Goal: Information Seeking & Learning: Learn about a topic

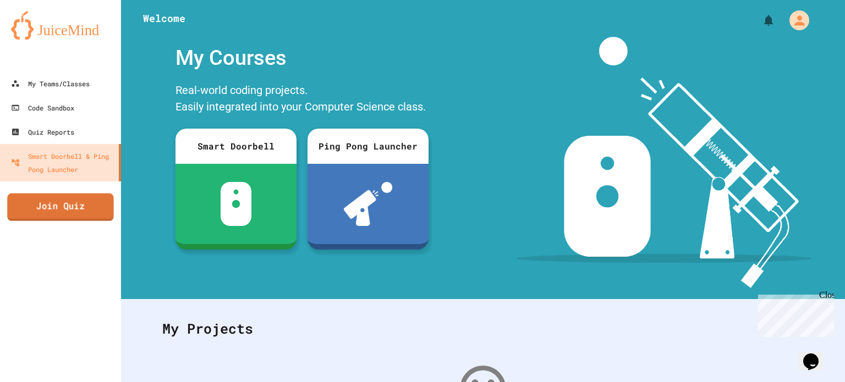
click at [95, 212] on link "Join Quiz" at bounding box center [60, 207] width 107 height 27
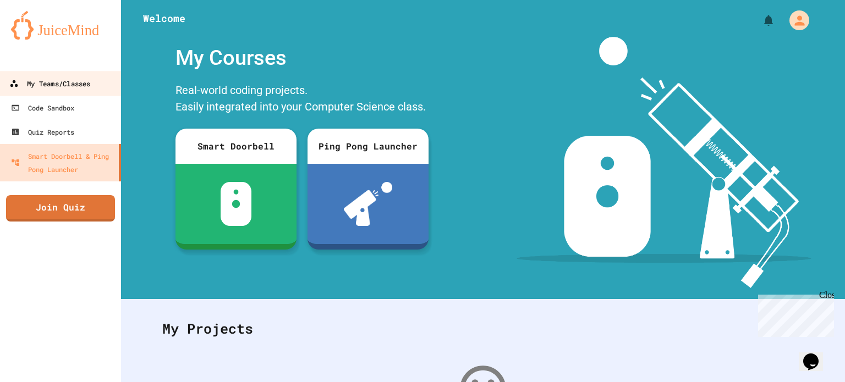
click at [64, 87] on div "My Teams/Classes" at bounding box center [49, 84] width 81 height 14
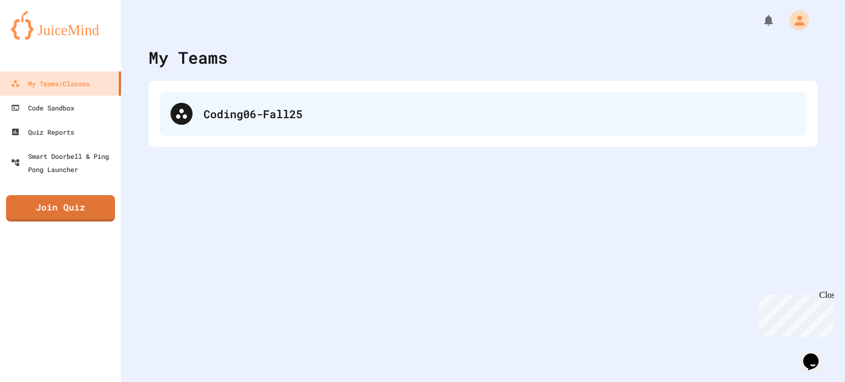
click at [232, 130] on div "Coding06-Fall25" at bounding box center [482, 114] width 647 height 44
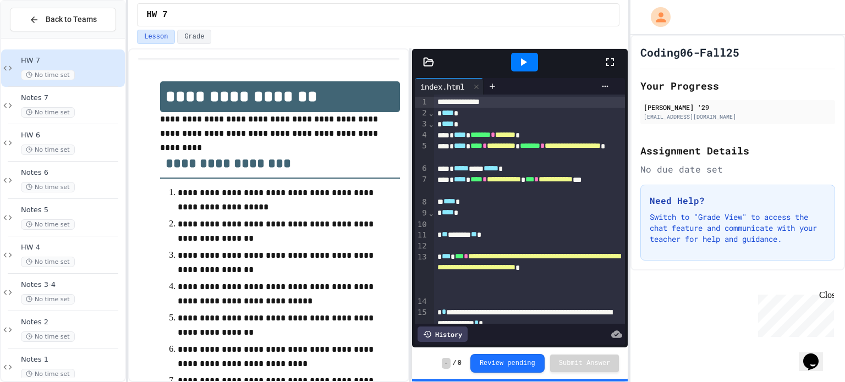
click at [617, 59] on icon at bounding box center [609, 62] width 13 height 13
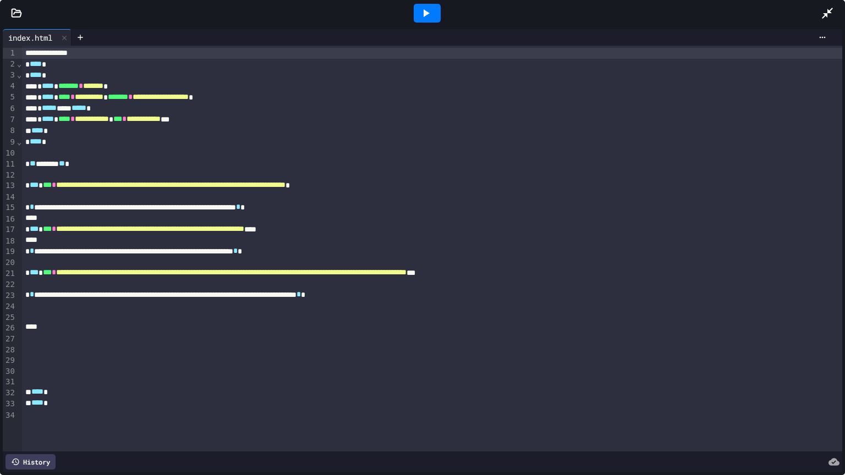
click at [431, 7] on icon at bounding box center [425, 13] width 13 height 13
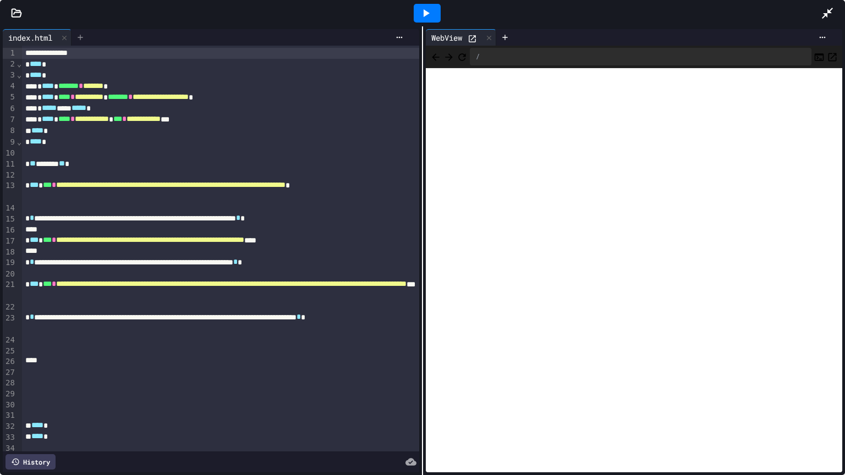
click at [83, 29] on div at bounding box center [80, 37] width 18 height 16
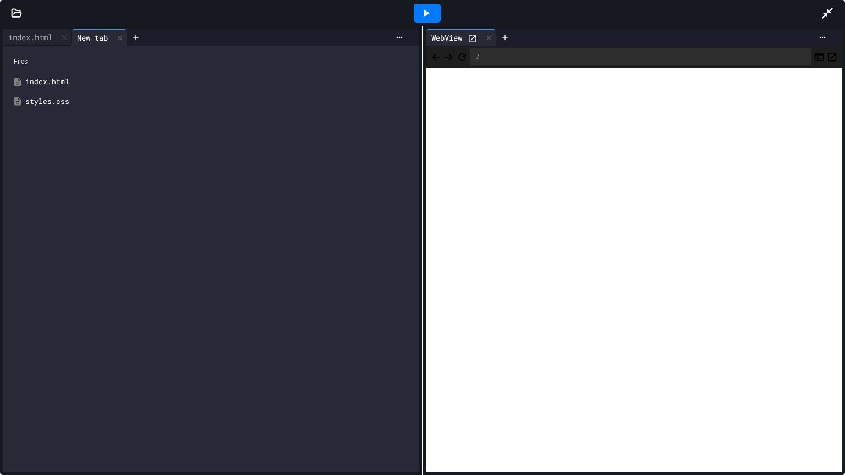
click at [95, 101] on div "styles.css" at bounding box center [218, 101] width 387 height 11
